Goal: Information Seeking & Learning: Learn about a topic

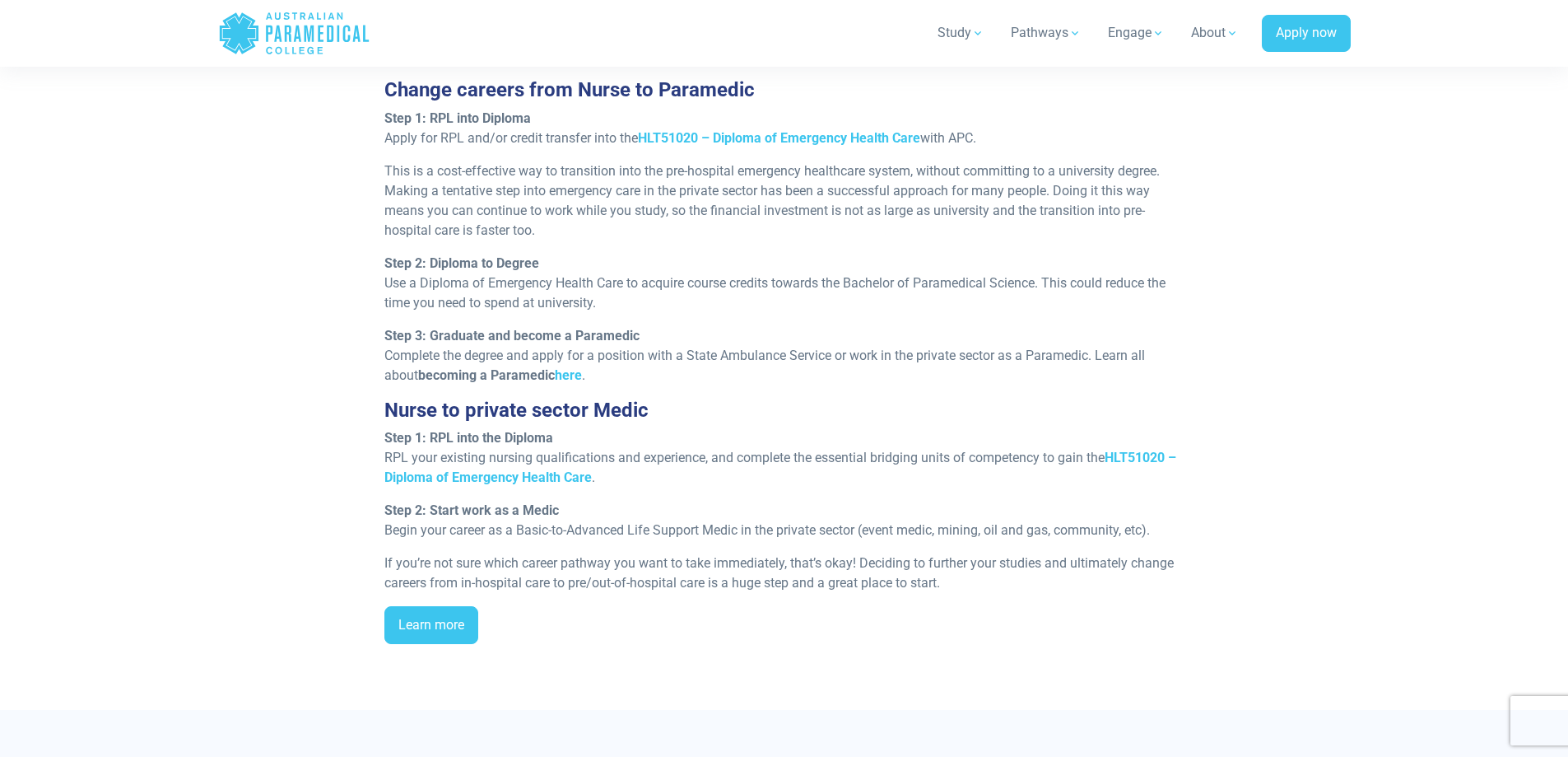
scroll to position [1565, 0]
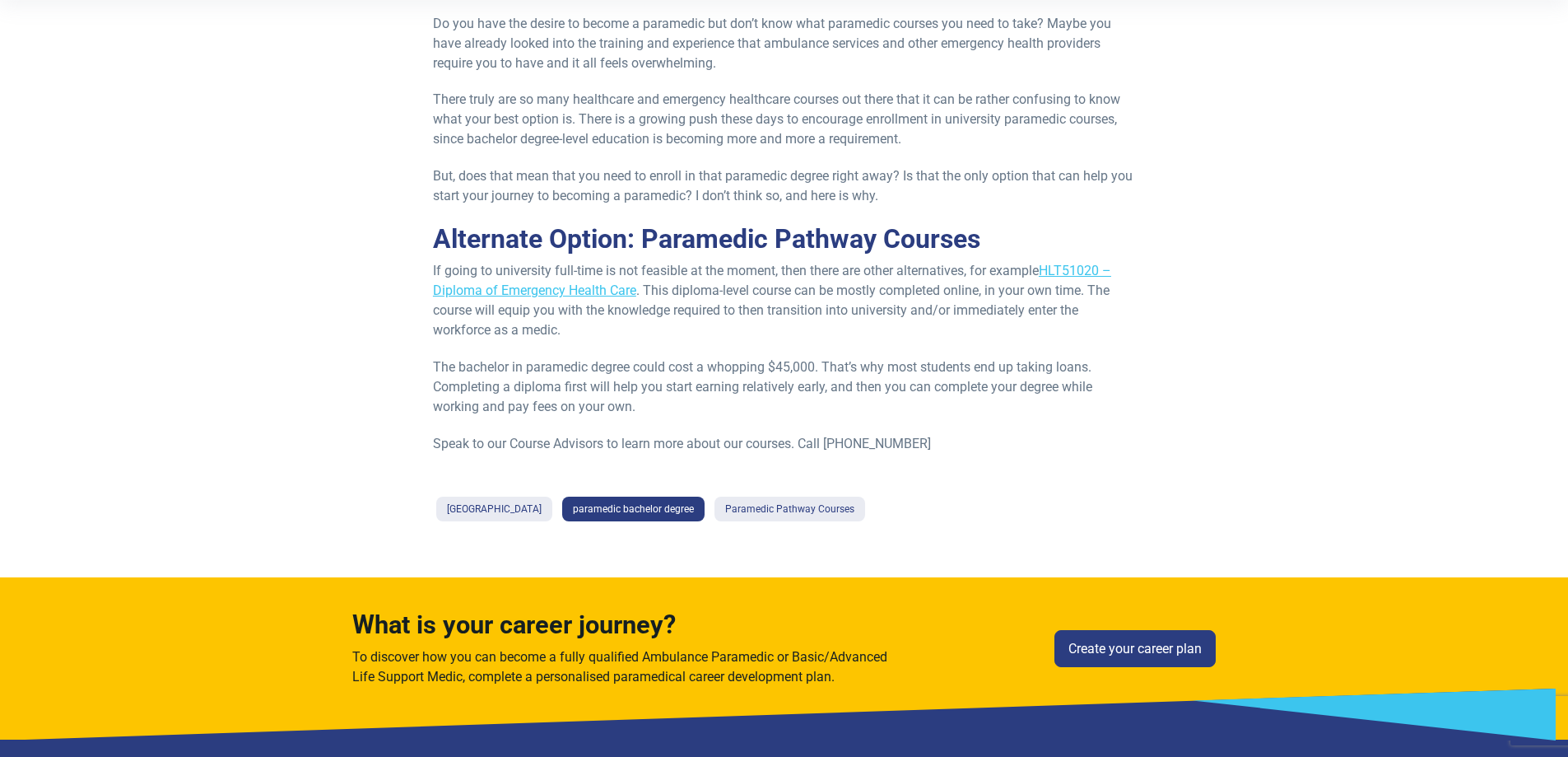
scroll to position [412, 0]
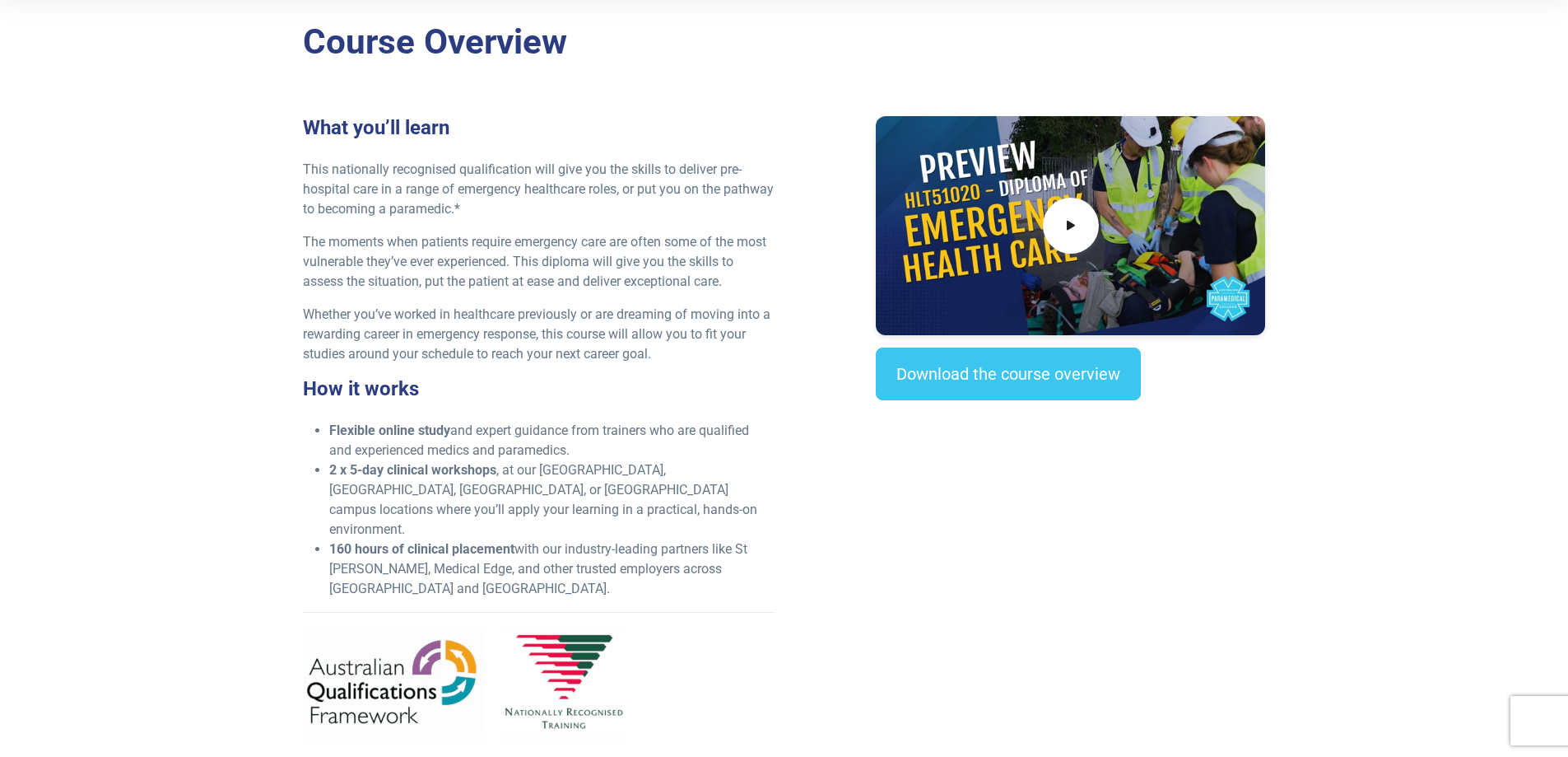
scroll to position [494, 0]
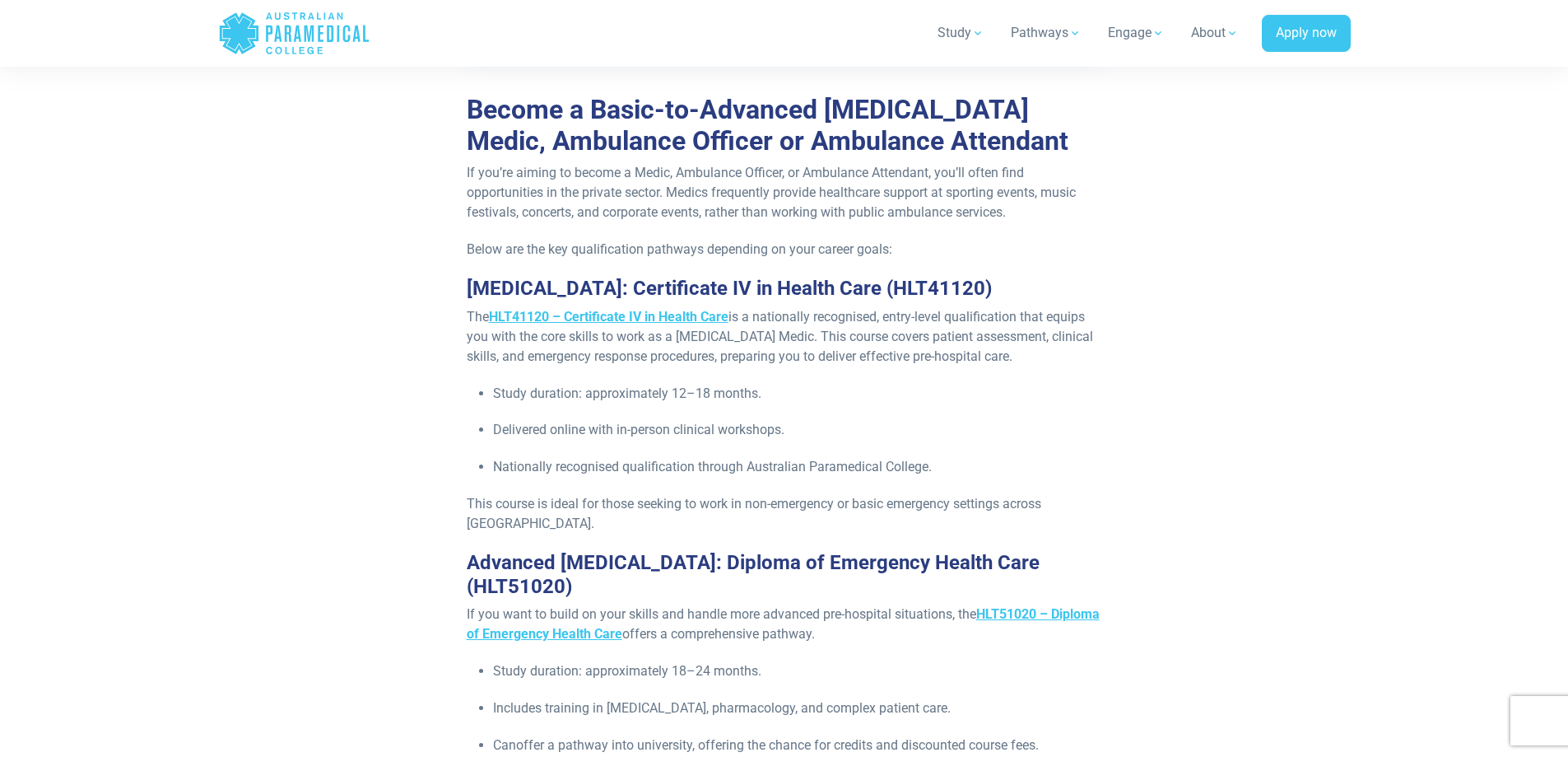
scroll to position [1482, 0]
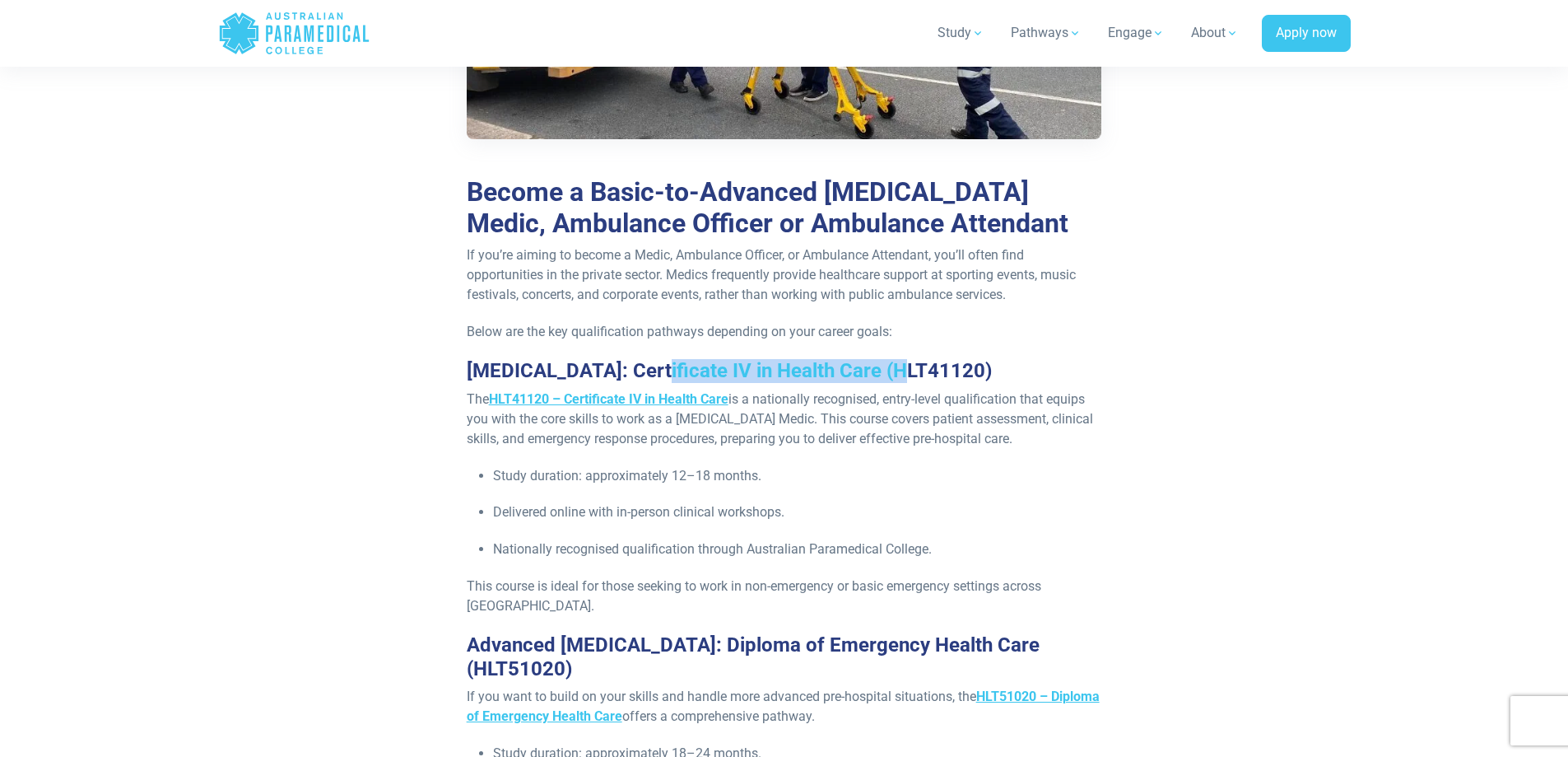
drag, startPoint x: 642, startPoint y: 368, endPoint x: 882, endPoint y: 371, distance: 240.0
click at [882, 371] on h3 "Basic Life Support: Certificate IV in Health Care (HLT41120)" at bounding box center [784, 371] width 636 height 24
click at [885, 371] on h3 "Basic Life Support: Certificate IV in Health Care (HLT41120)" at bounding box center [784, 371] width 636 height 24
drag, startPoint x: 885, startPoint y: 371, endPoint x: 664, endPoint y: 375, distance: 221.0
click at [664, 375] on h3 "Basic Life Support: Certificate IV in Health Care (HLT41120)" at bounding box center [784, 371] width 636 height 24
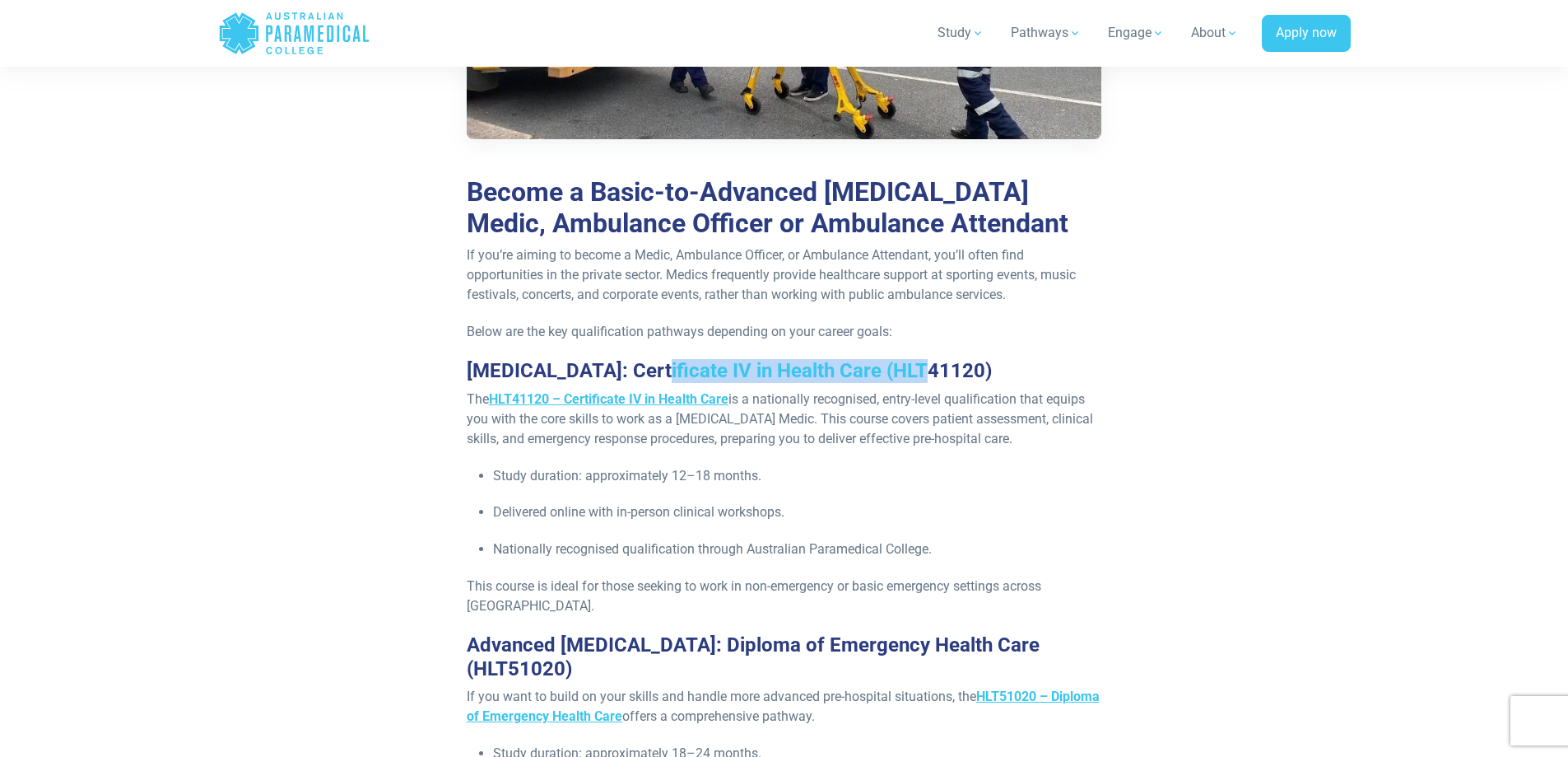
copy h3 "Certificate IV in Health Care"
